Goal: Task Accomplishment & Management: Manage account settings

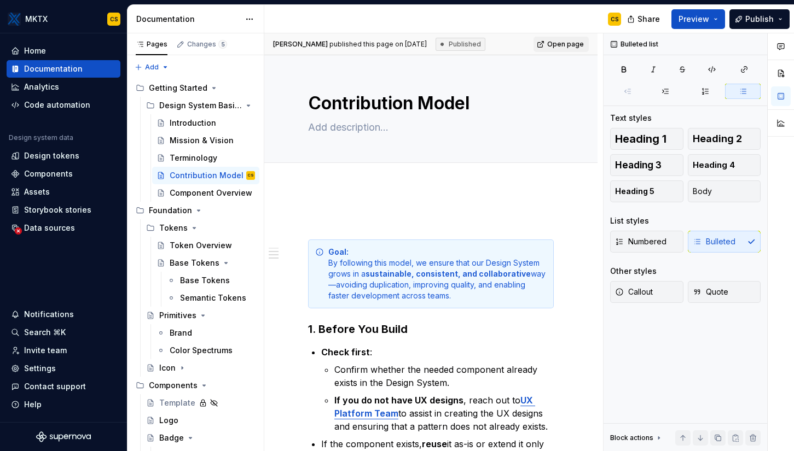
scroll to position [515, 0]
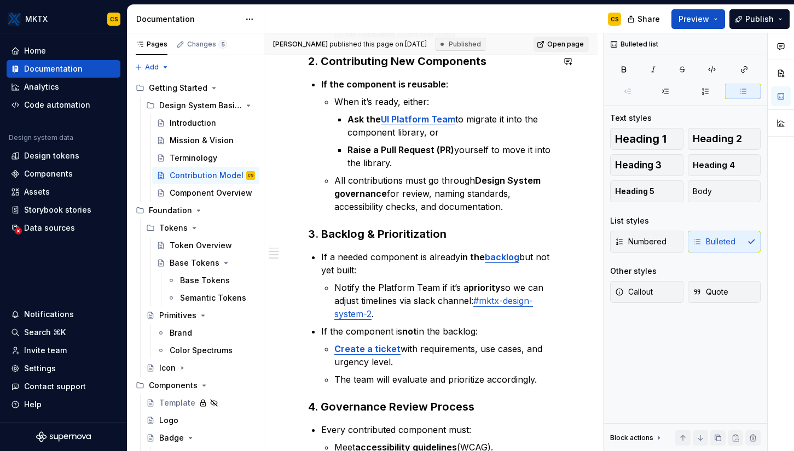
type textarea "*"
click at [56, 344] on div "Invite team" at bounding box center [64, 351] width 114 height 18
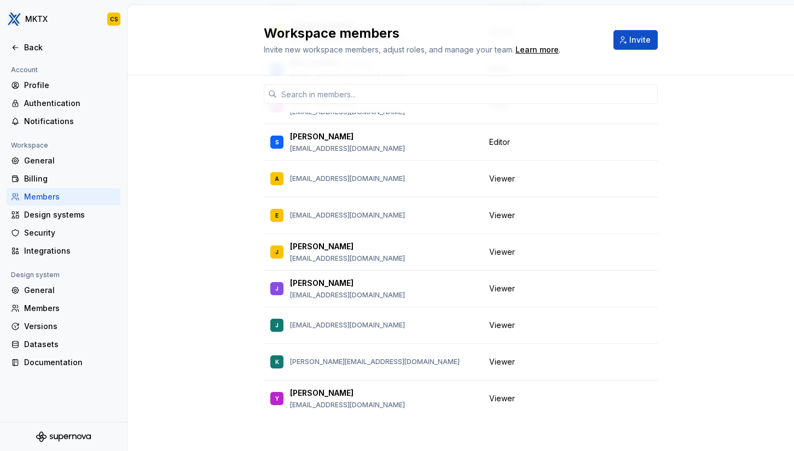
scroll to position [164, 0]
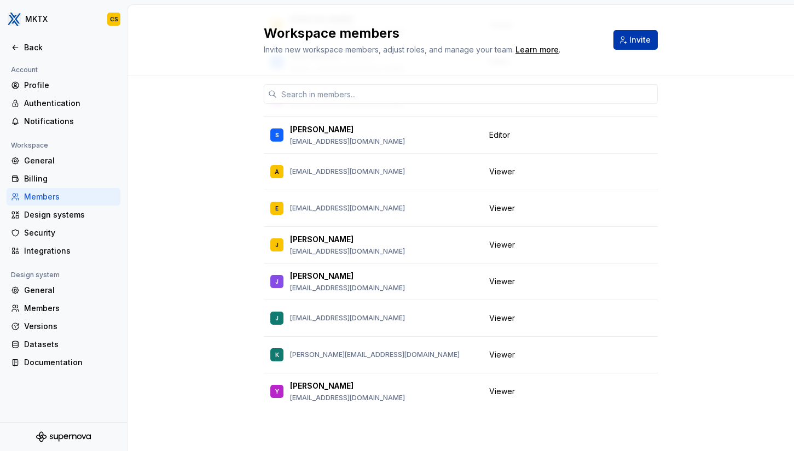
click at [636, 45] on button "Invite" at bounding box center [635, 40] width 44 height 20
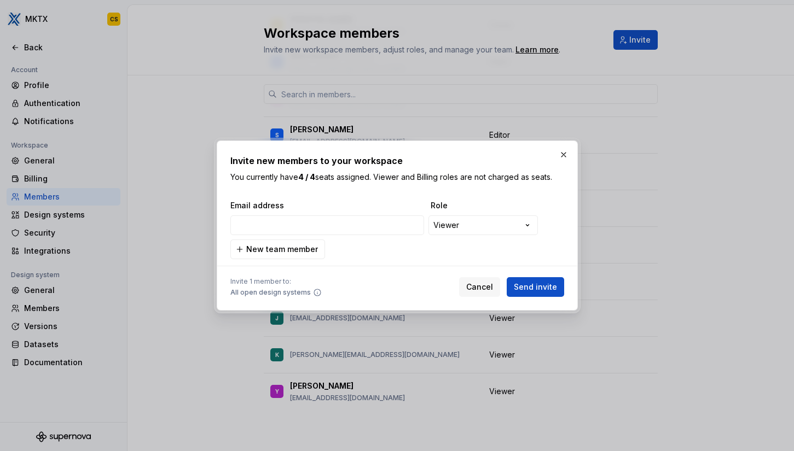
type input "[EMAIL_ADDRESS][DOMAIN_NAME]"
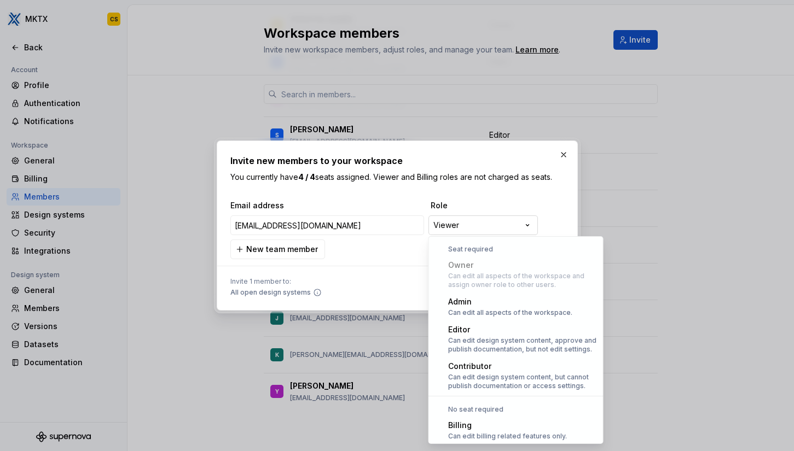
click at [462, 223] on div "**********" at bounding box center [397, 225] width 794 height 451
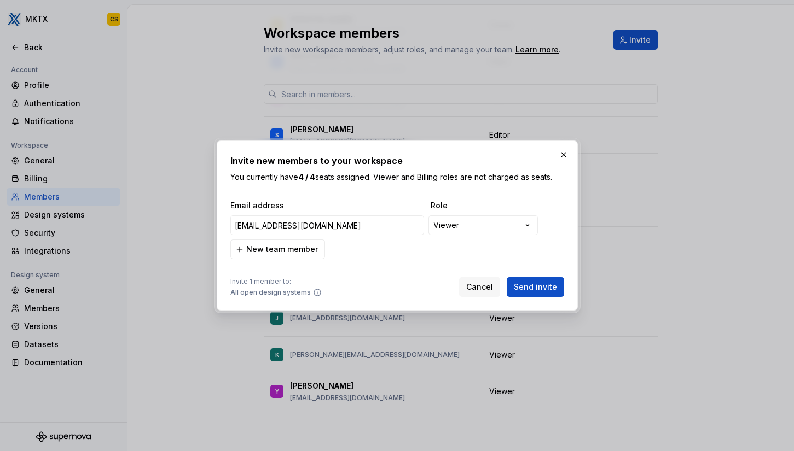
click at [464, 208] on div "**********" at bounding box center [397, 225] width 794 height 451
click at [258, 249] on span "New team member" at bounding box center [282, 249] width 72 height 11
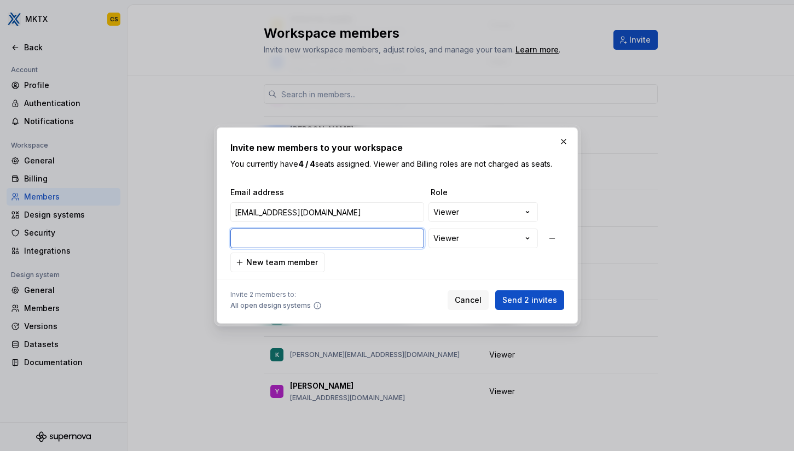
paste input "[EMAIL_ADDRESS][DOMAIN_NAME]"
type input "[EMAIL_ADDRESS][DOMAIN_NAME]"
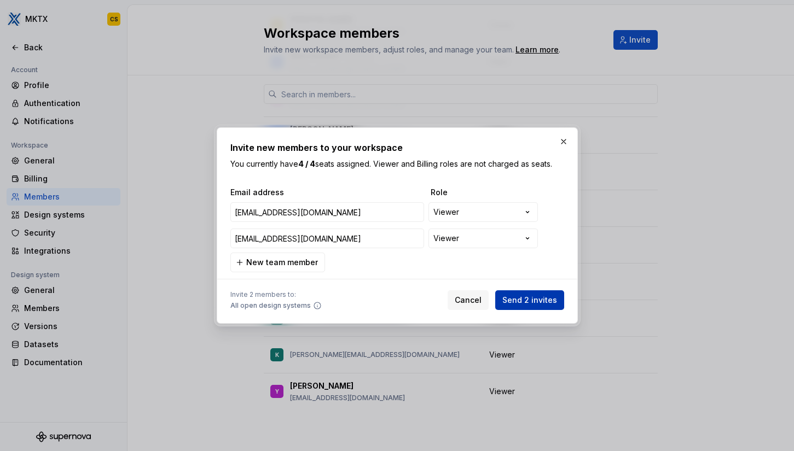
click at [540, 299] on span "Send 2 invites" at bounding box center [529, 300] width 55 height 11
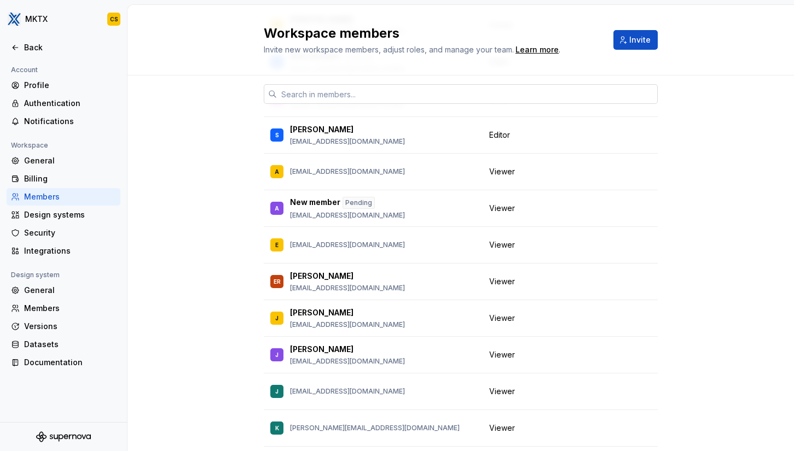
click at [358, 87] on input "text" at bounding box center [467, 94] width 381 height 20
click at [641, 33] on button "Invite" at bounding box center [635, 40] width 44 height 20
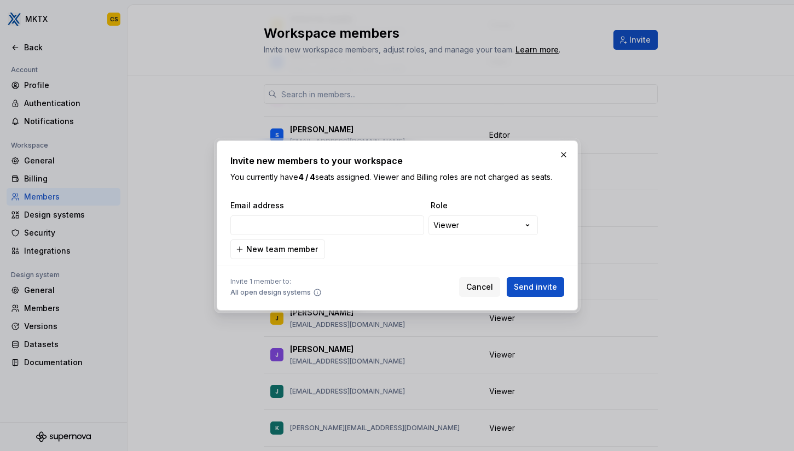
type input "[EMAIL_ADDRESS][DOMAIN_NAME]"
click at [535, 284] on span "Send invite" at bounding box center [535, 287] width 43 height 11
